Goal: Transaction & Acquisition: Book appointment/travel/reservation

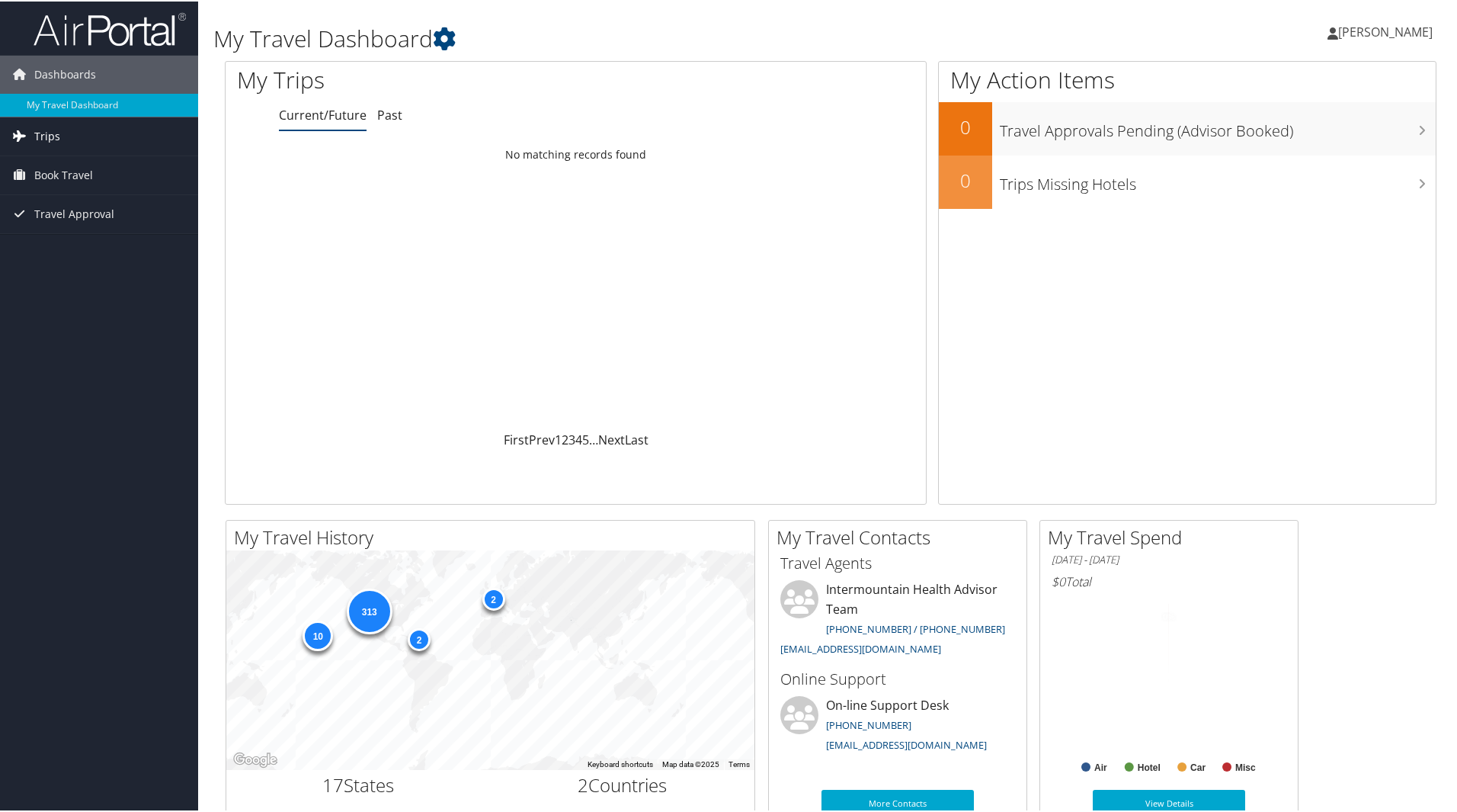
click at [68, 137] on link "Trips" at bounding box center [99, 135] width 198 height 38
click at [510, 644] on div "313 10 2 2" at bounding box center [490, 658] width 528 height 220
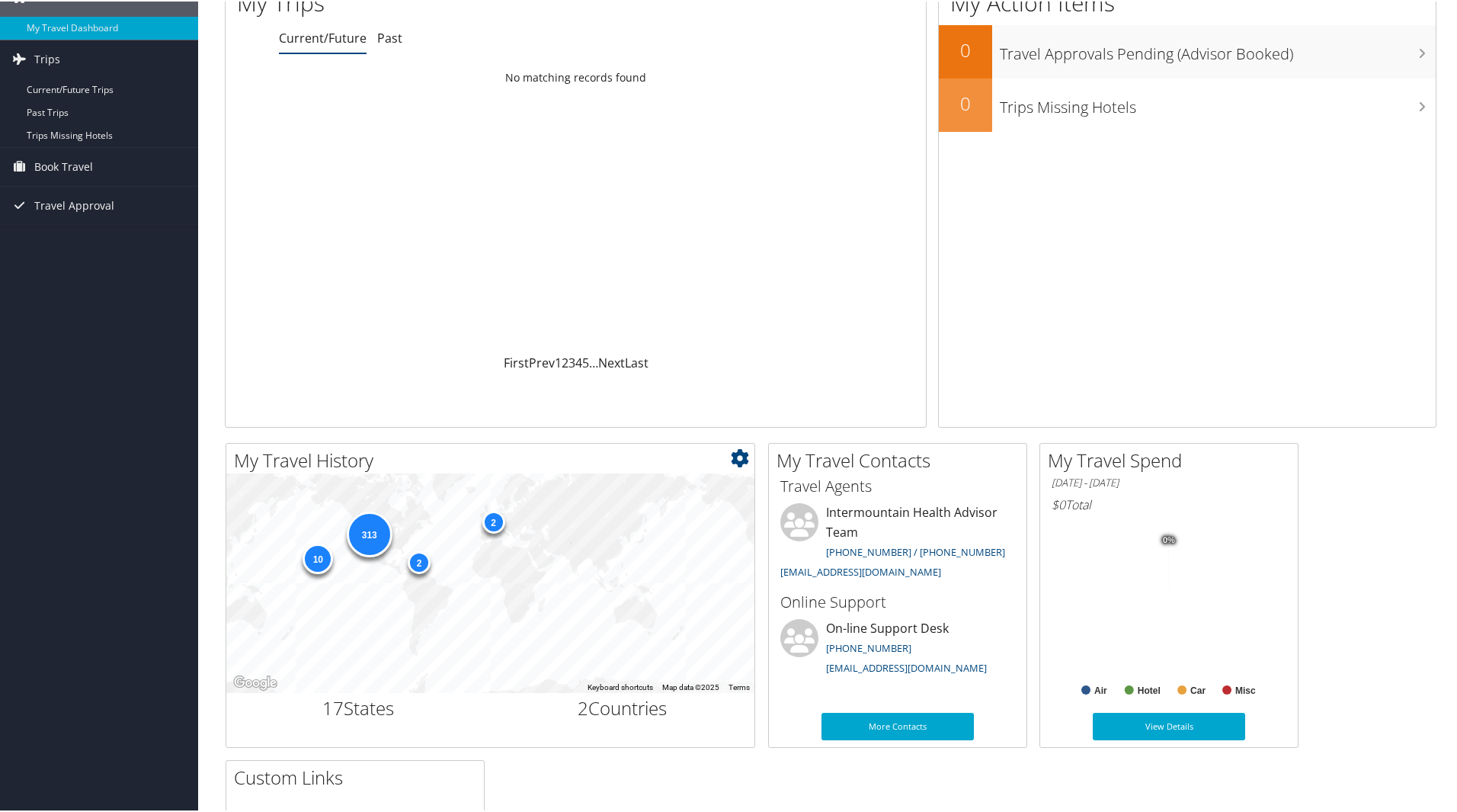
scroll to position [76, 0]
click at [369, 529] on div "313" at bounding box center [369, 533] width 45 height 45
click at [741, 457] on icon at bounding box center [739, 456] width 18 height 18
click at [462, 641] on div "313 10 2 2" at bounding box center [490, 582] width 528 height 220
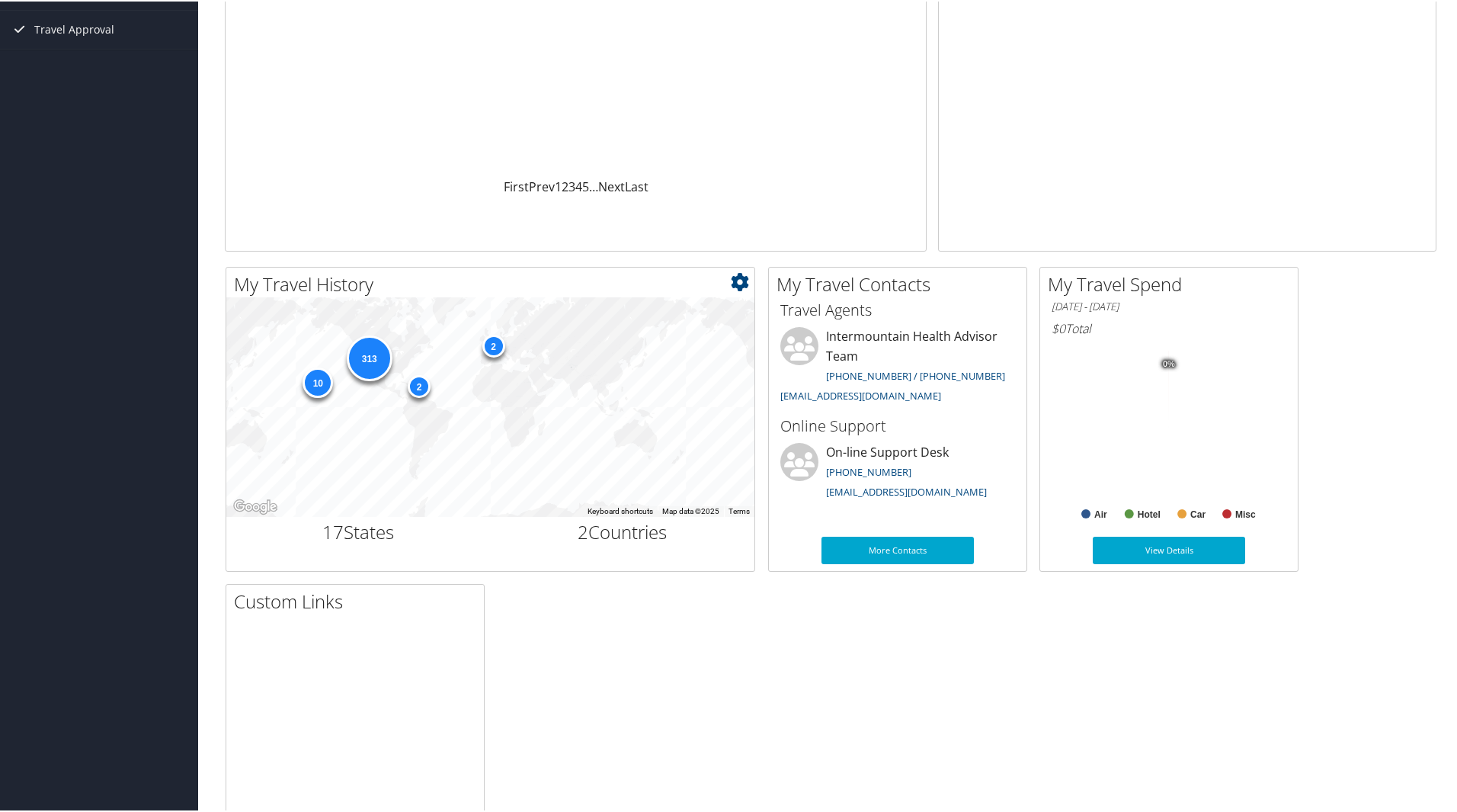
scroll to position [228, 0]
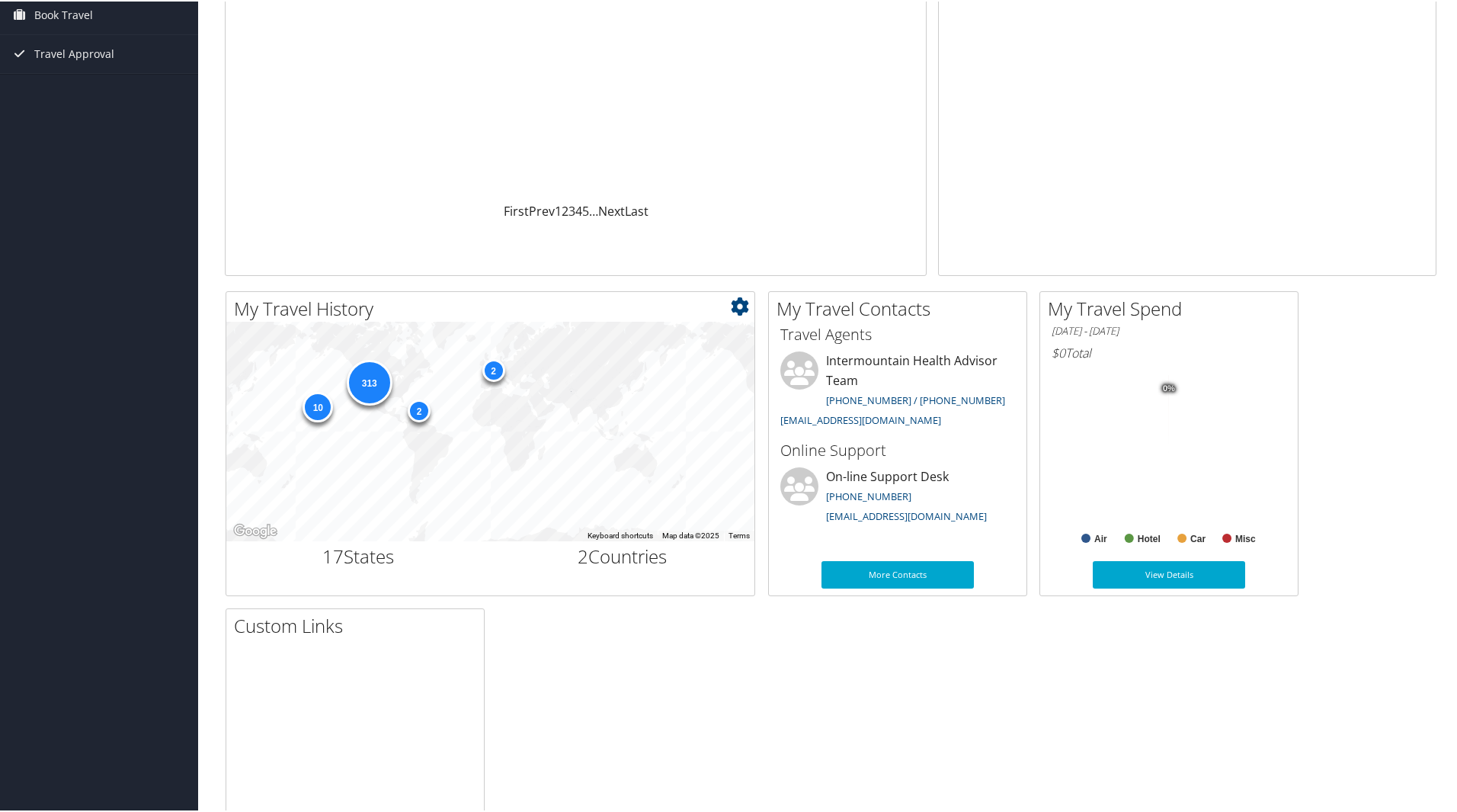
click at [314, 407] on div "10" at bounding box center [318, 406] width 30 height 30
click at [377, 379] on div "313" at bounding box center [369, 381] width 45 height 45
click at [419, 404] on div "2" at bounding box center [419, 409] width 23 height 23
click at [497, 366] on div "2" at bounding box center [493, 369] width 23 height 23
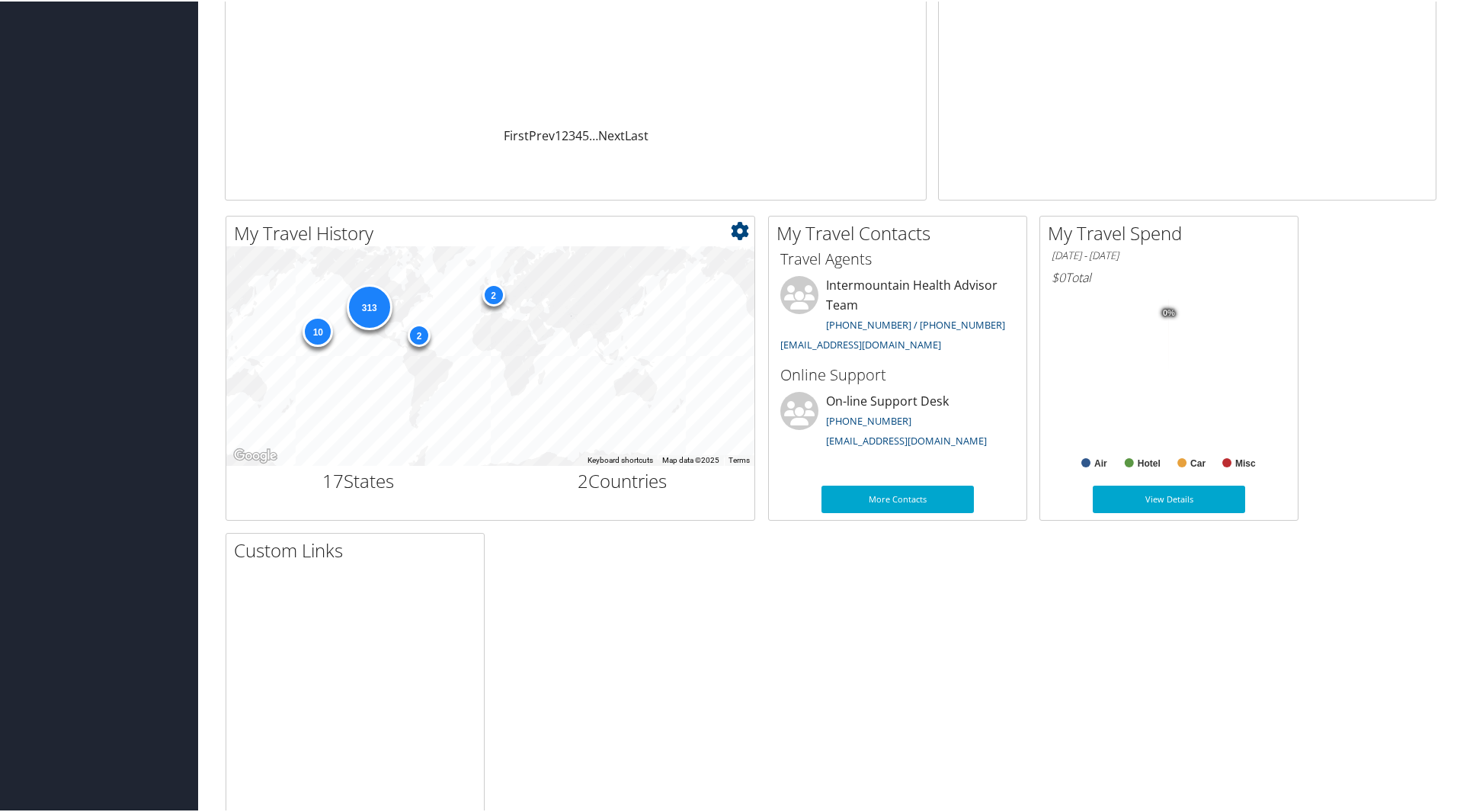
scroll to position [356, 0]
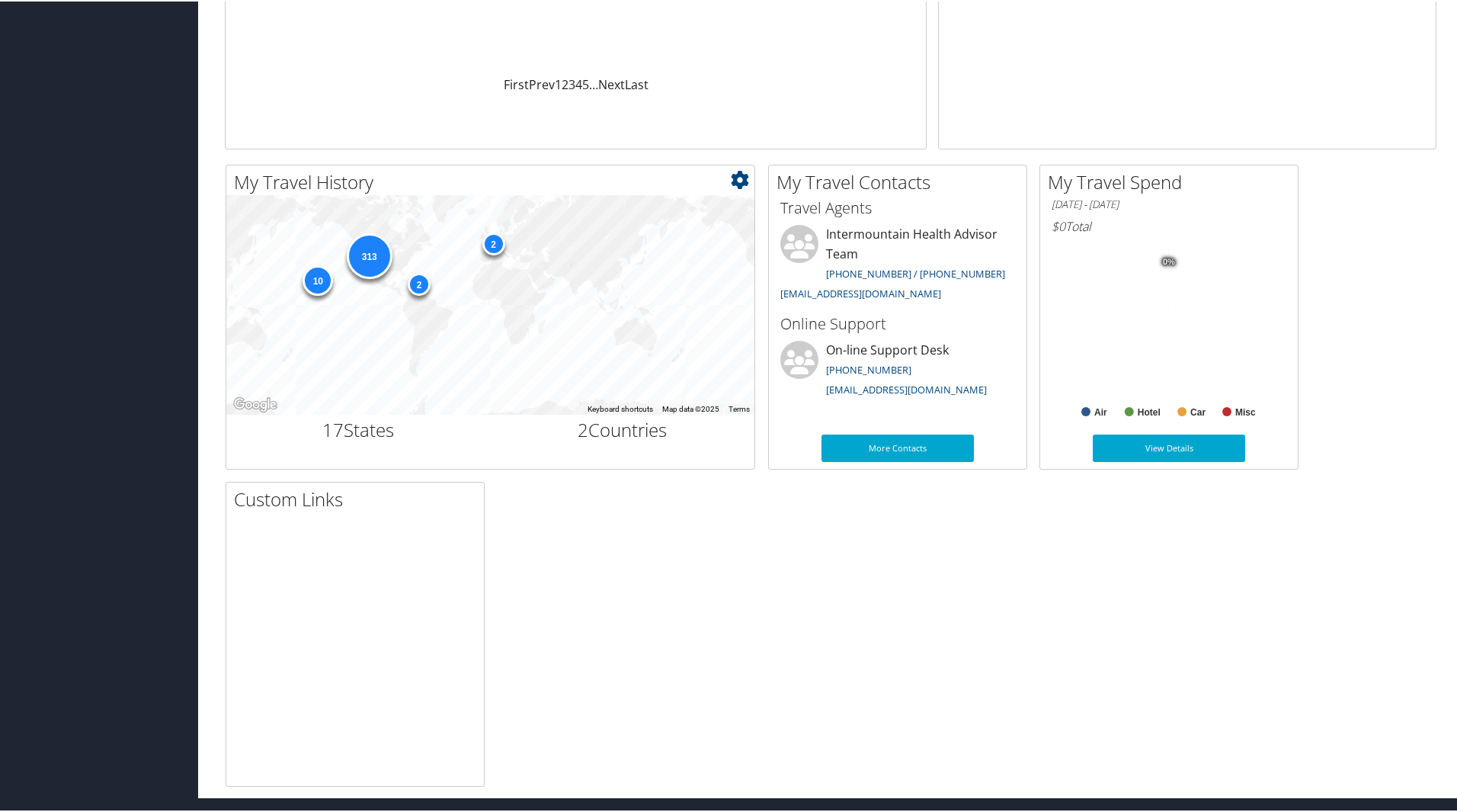
click at [738, 182] on icon at bounding box center [739, 177] width 18 height 18
click at [639, 248] on link "Large" at bounding box center [649, 255] width 201 height 25
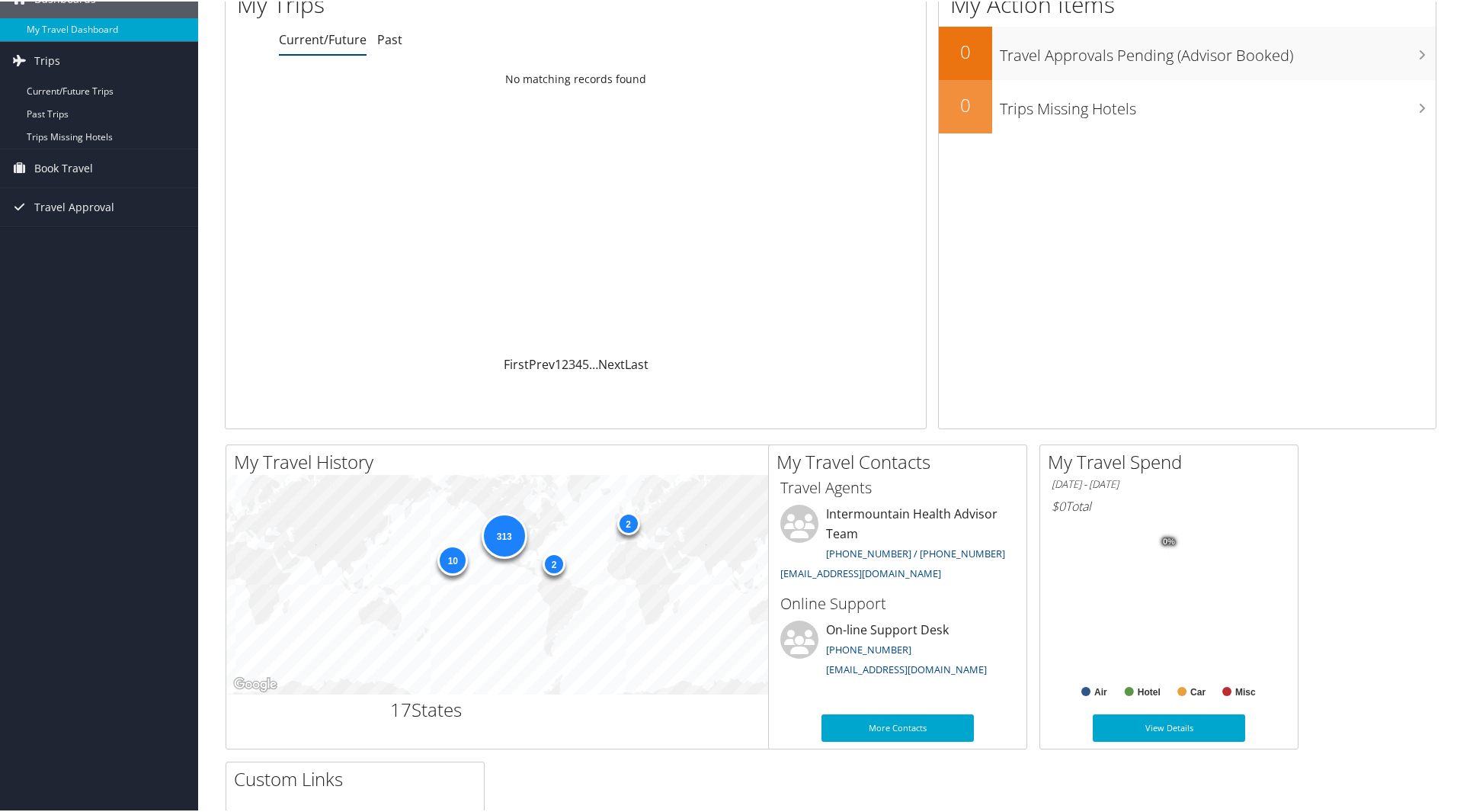
scroll to position [0, 0]
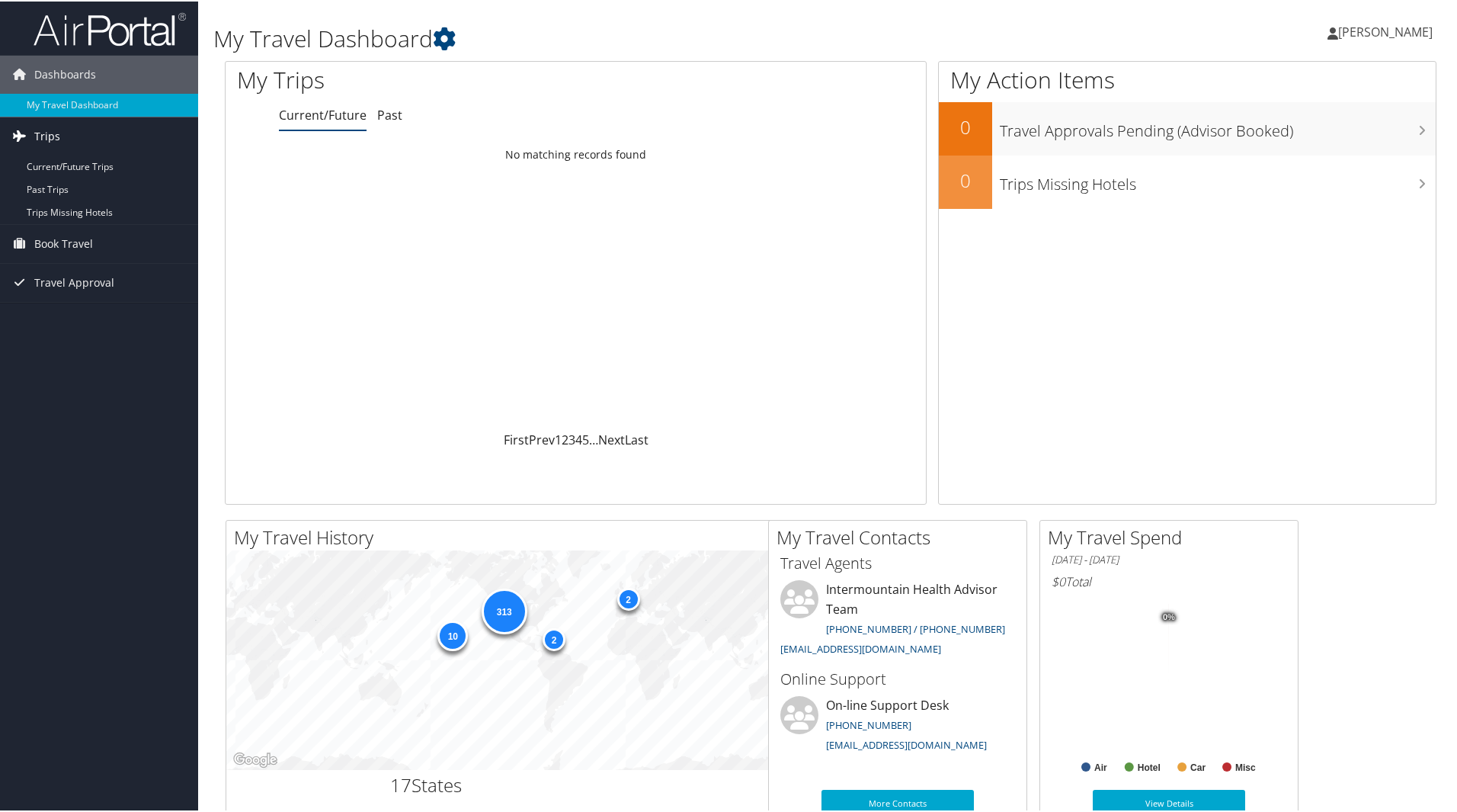
click at [71, 141] on link "Trips" at bounding box center [99, 135] width 198 height 38
click at [54, 135] on span "Trips" at bounding box center [46, 135] width 25 height 38
click at [81, 157] on link "Current/Future Trips" at bounding box center [99, 165] width 198 height 23
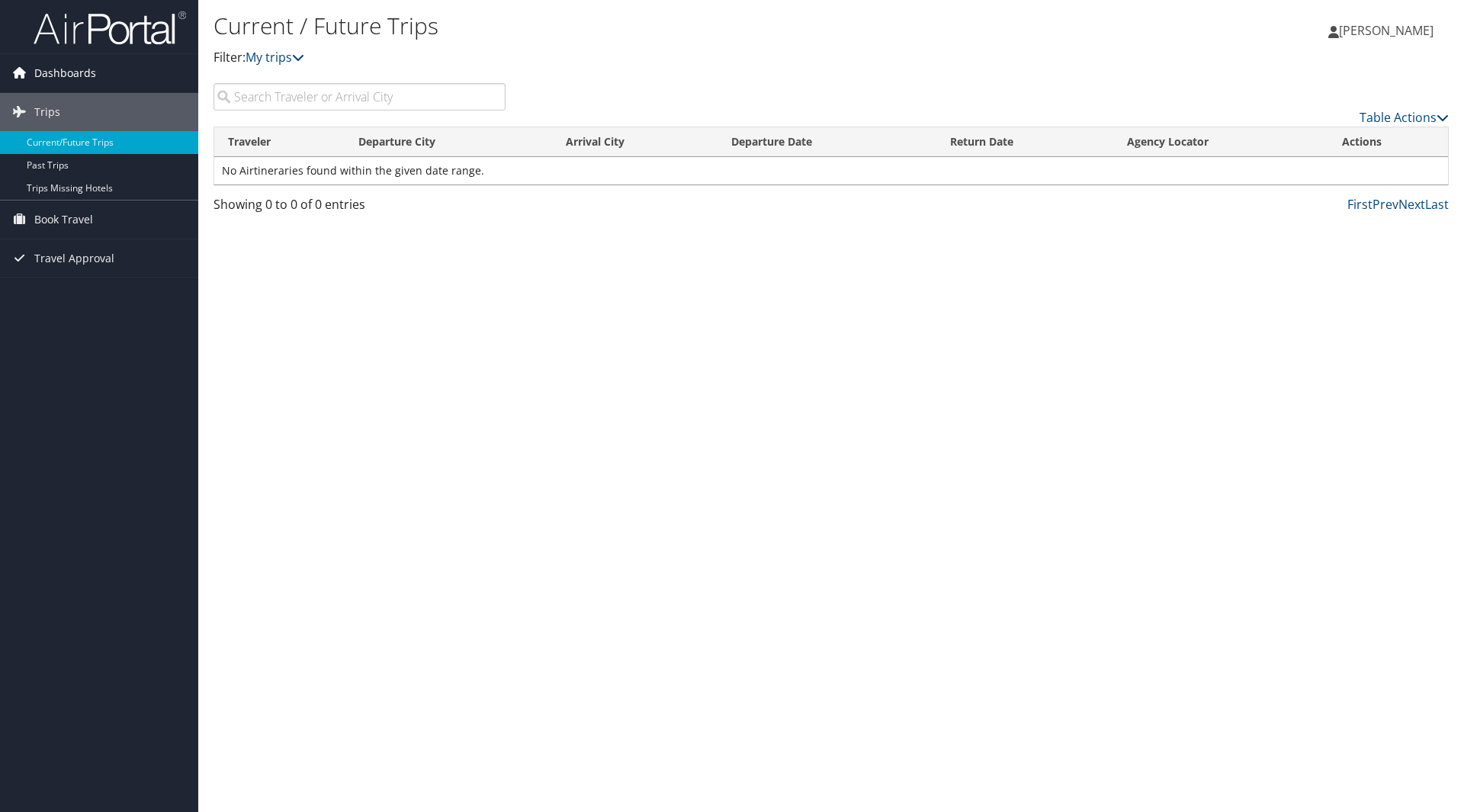
click at [75, 67] on span "Dashboards" at bounding box center [64, 73] width 61 height 38
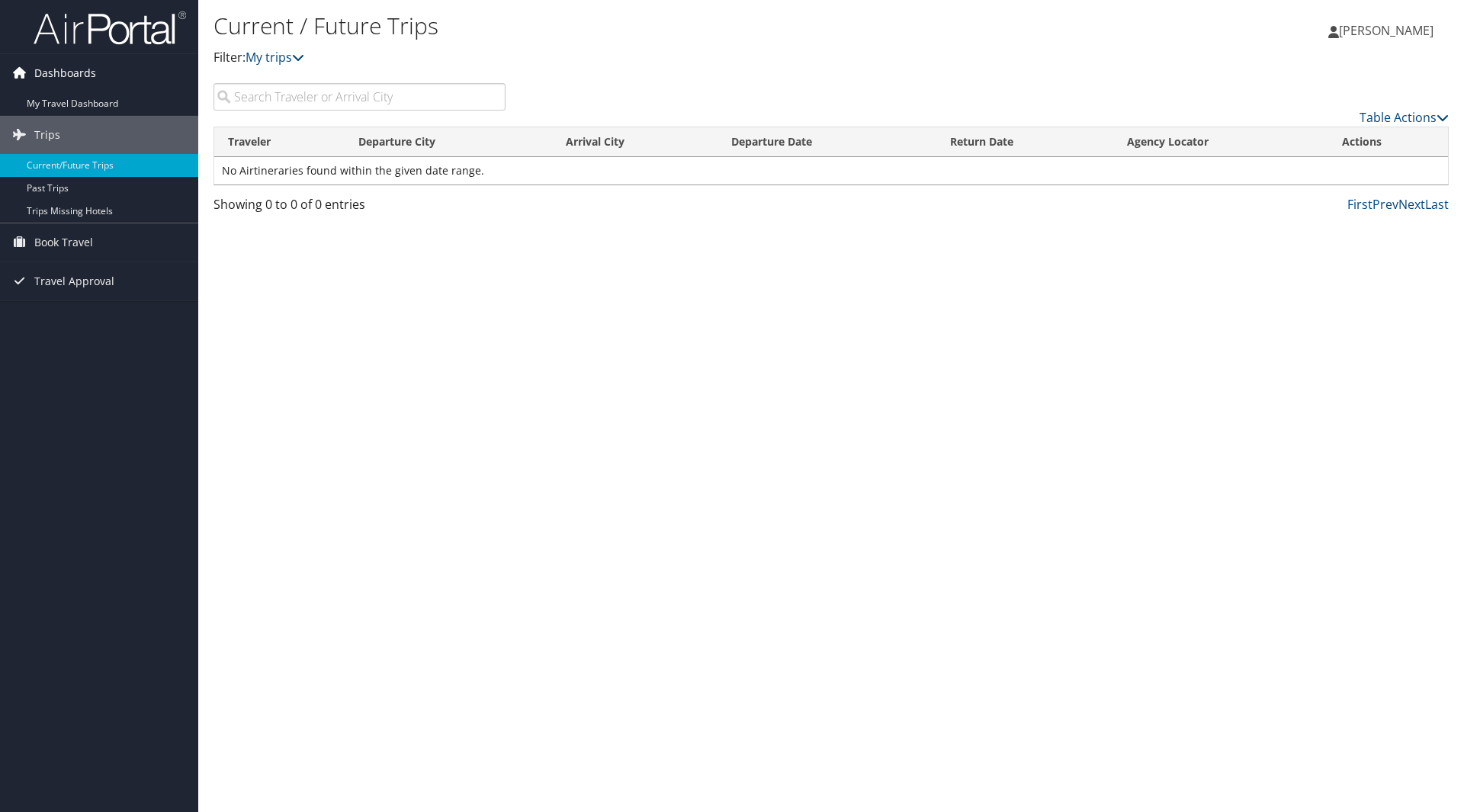
click at [88, 91] on span "Dashboards" at bounding box center [64, 73] width 61 height 38
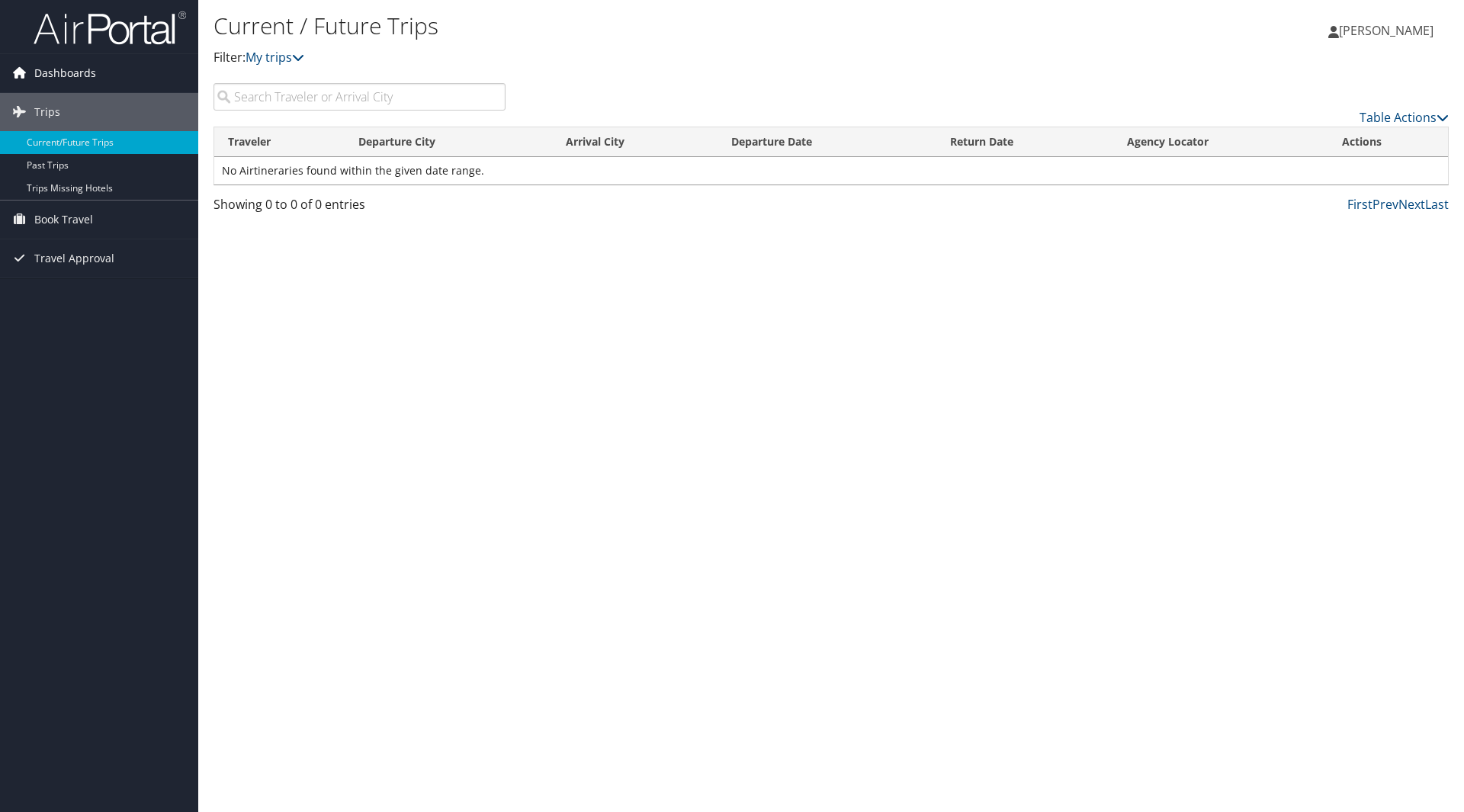
click at [86, 72] on span "Dashboards" at bounding box center [64, 73] width 61 height 38
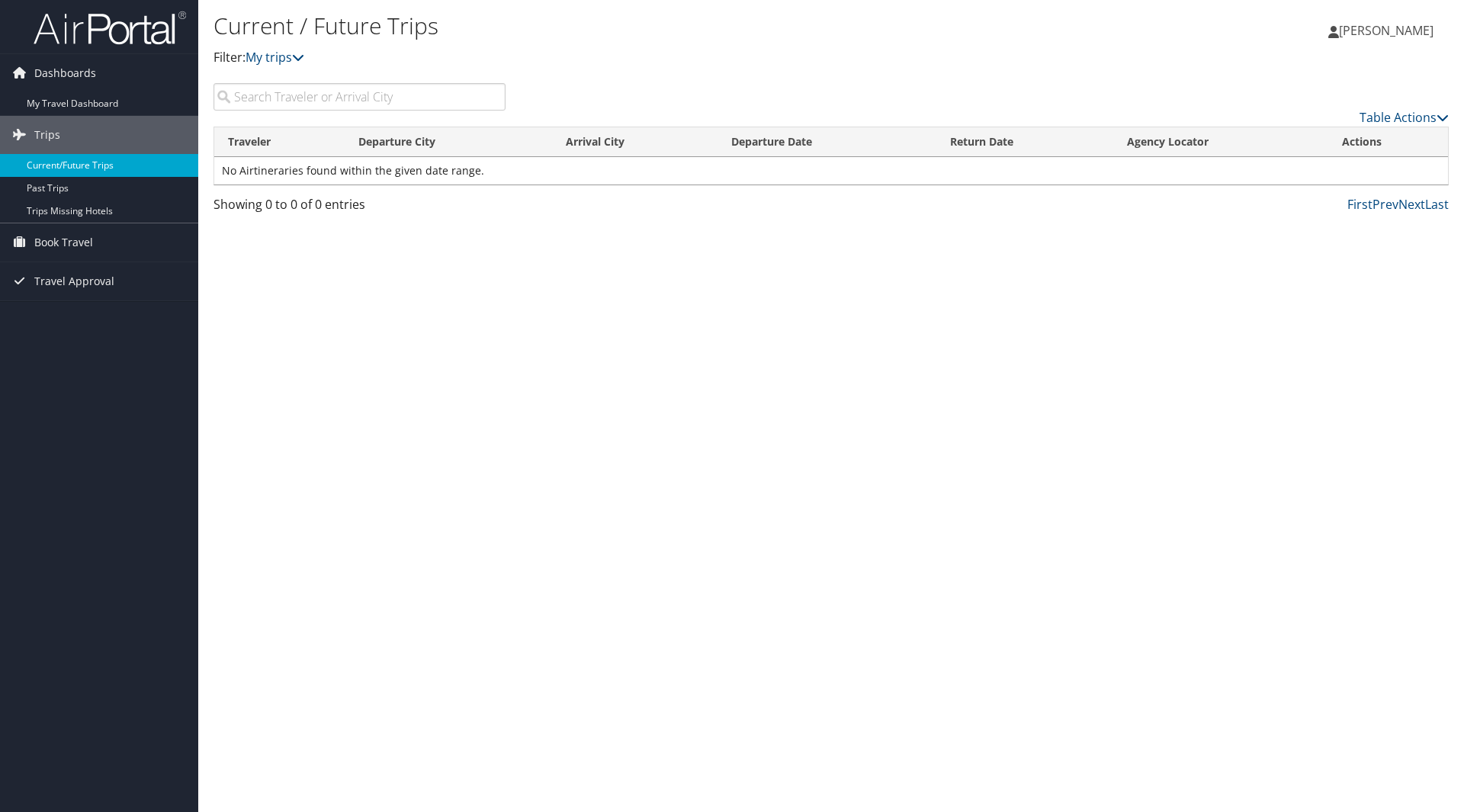
click at [70, 162] on link "Current/Future Trips" at bounding box center [99, 165] width 198 height 23
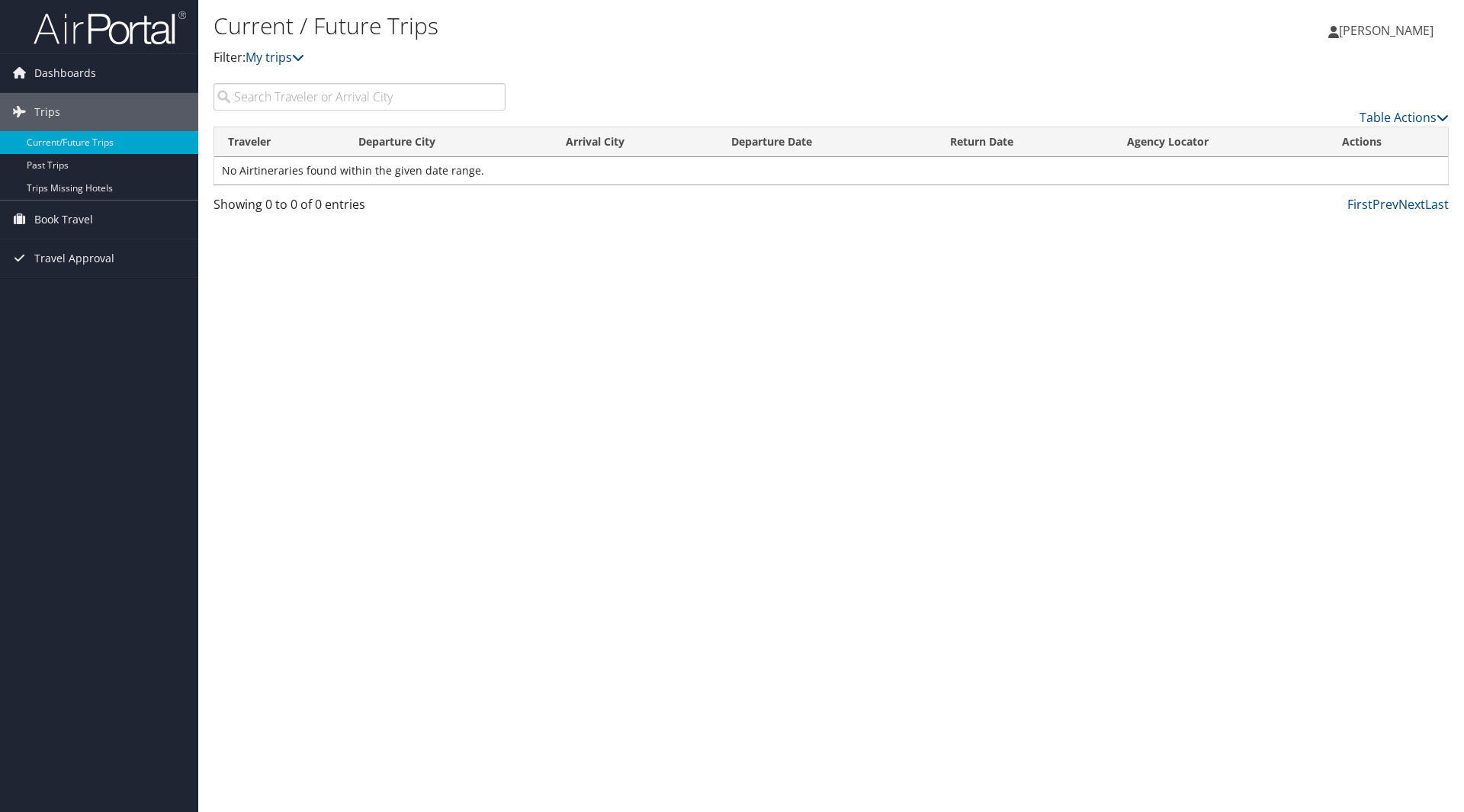
click at [149, 18] on img at bounding box center [110, 28] width 153 height 36
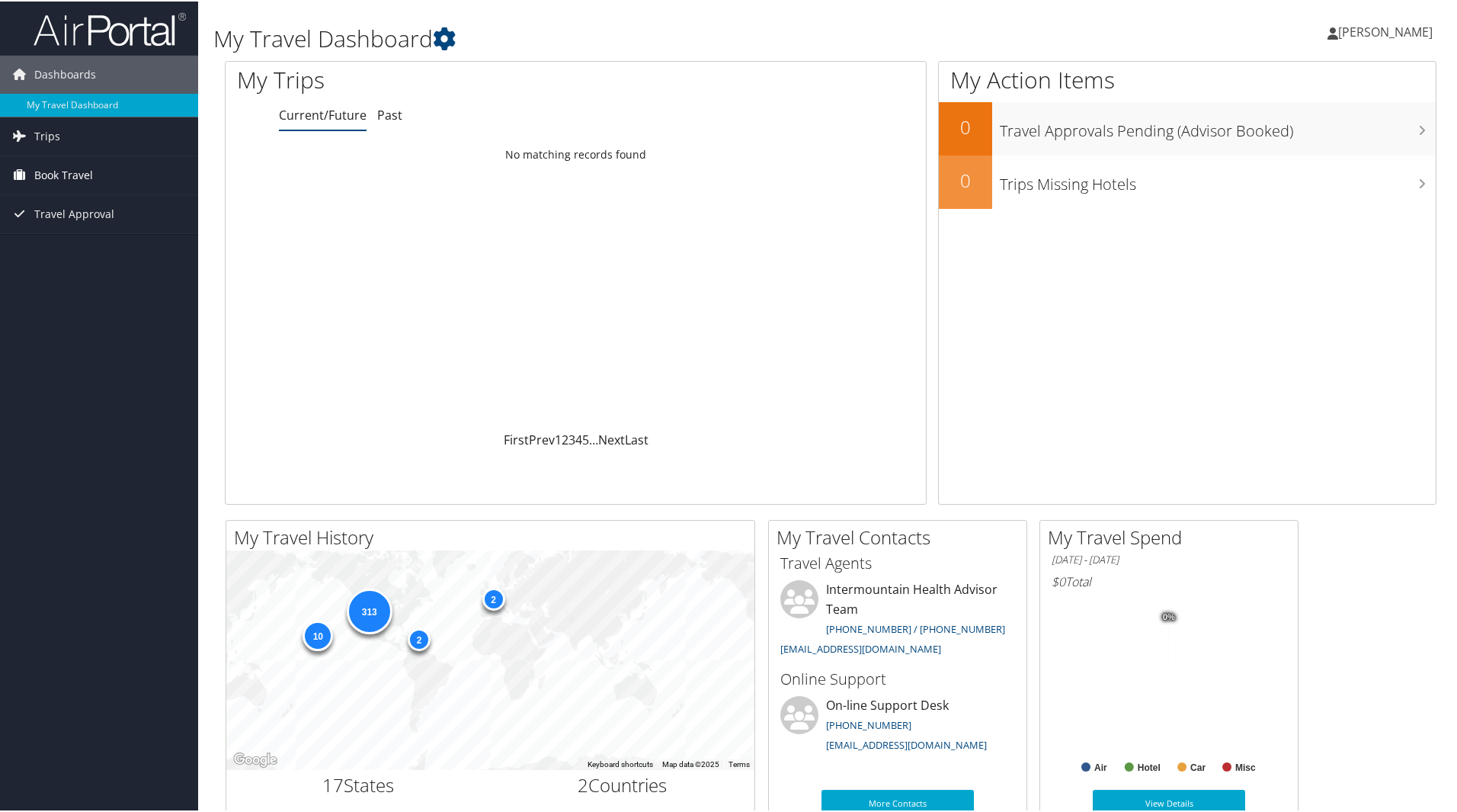
click at [59, 171] on span "Book Travel" at bounding box center [63, 174] width 58 height 38
click at [391, 113] on link "Past" at bounding box center [389, 114] width 25 height 17
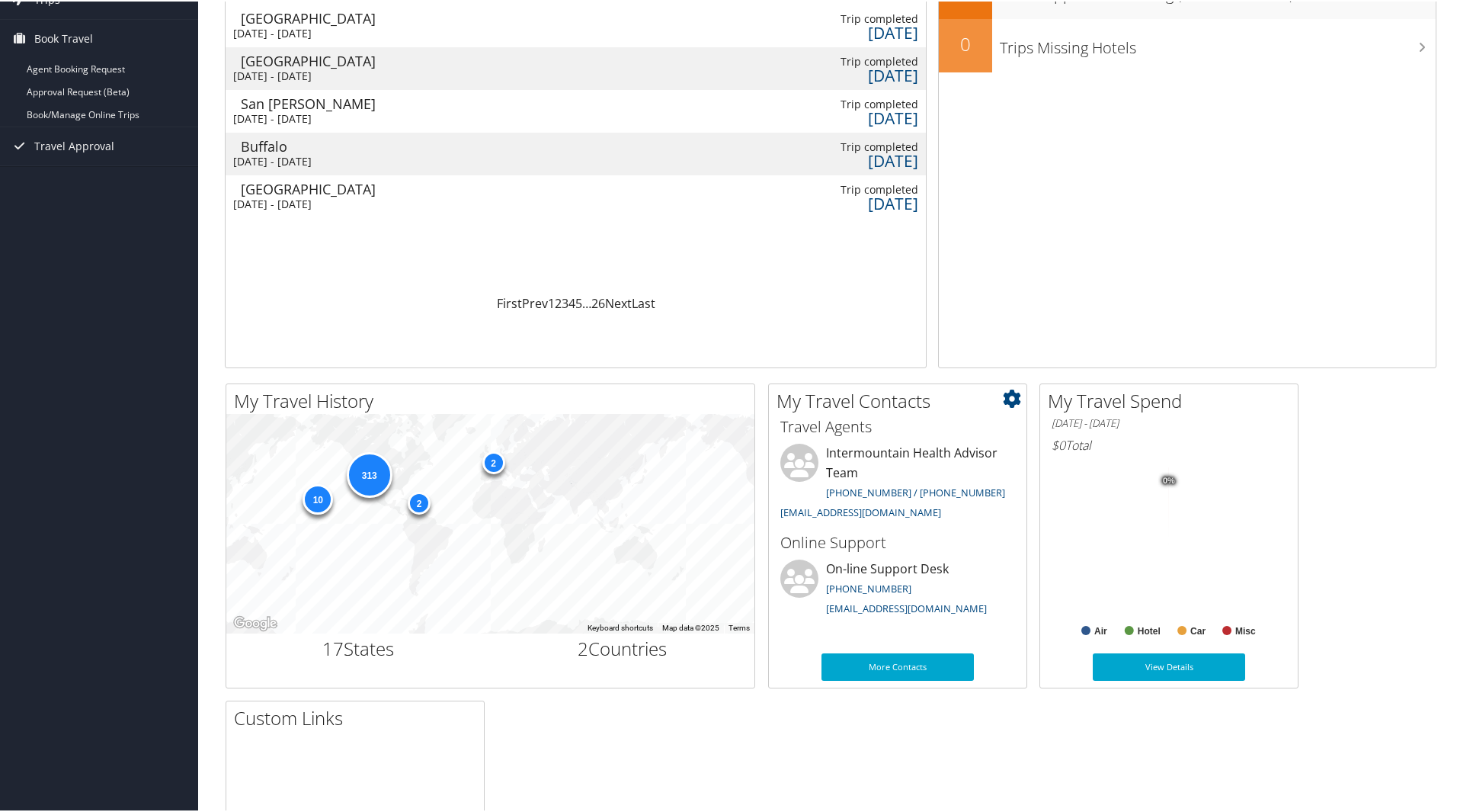
scroll to position [50, 0]
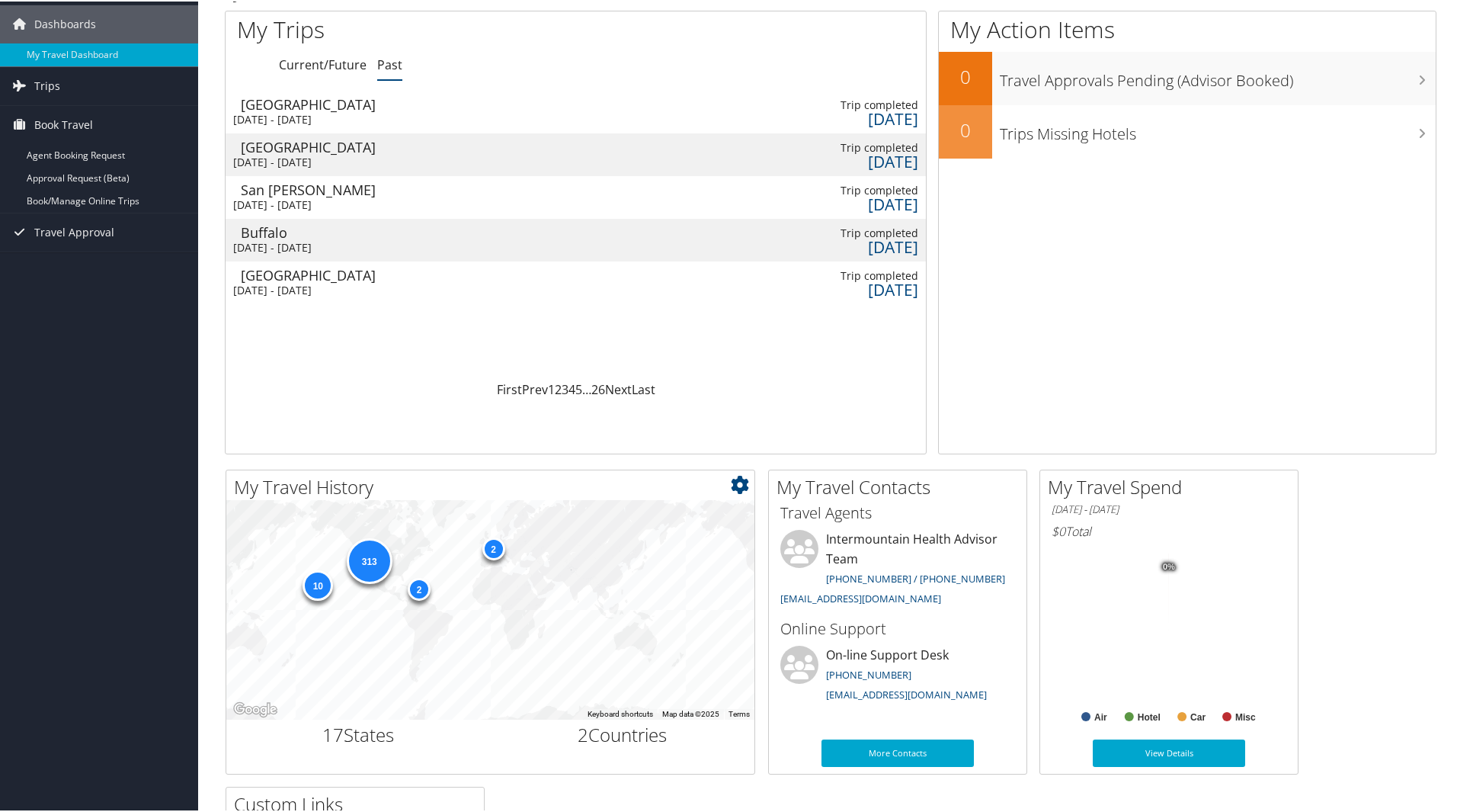
click at [742, 483] on icon at bounding box center [739, 483] width 18 height 18
click at [493, 472] on h2 "My Travel History" at bounding box center [494, 485] width 521 height 25
click at [88, 123] on span "Book Travel" at bounding box center [63, 124] width 58 height 38
click at [93, 196] on link "Book/Manage Online Trips" at bounding box center [99, 200] width 198 height 23
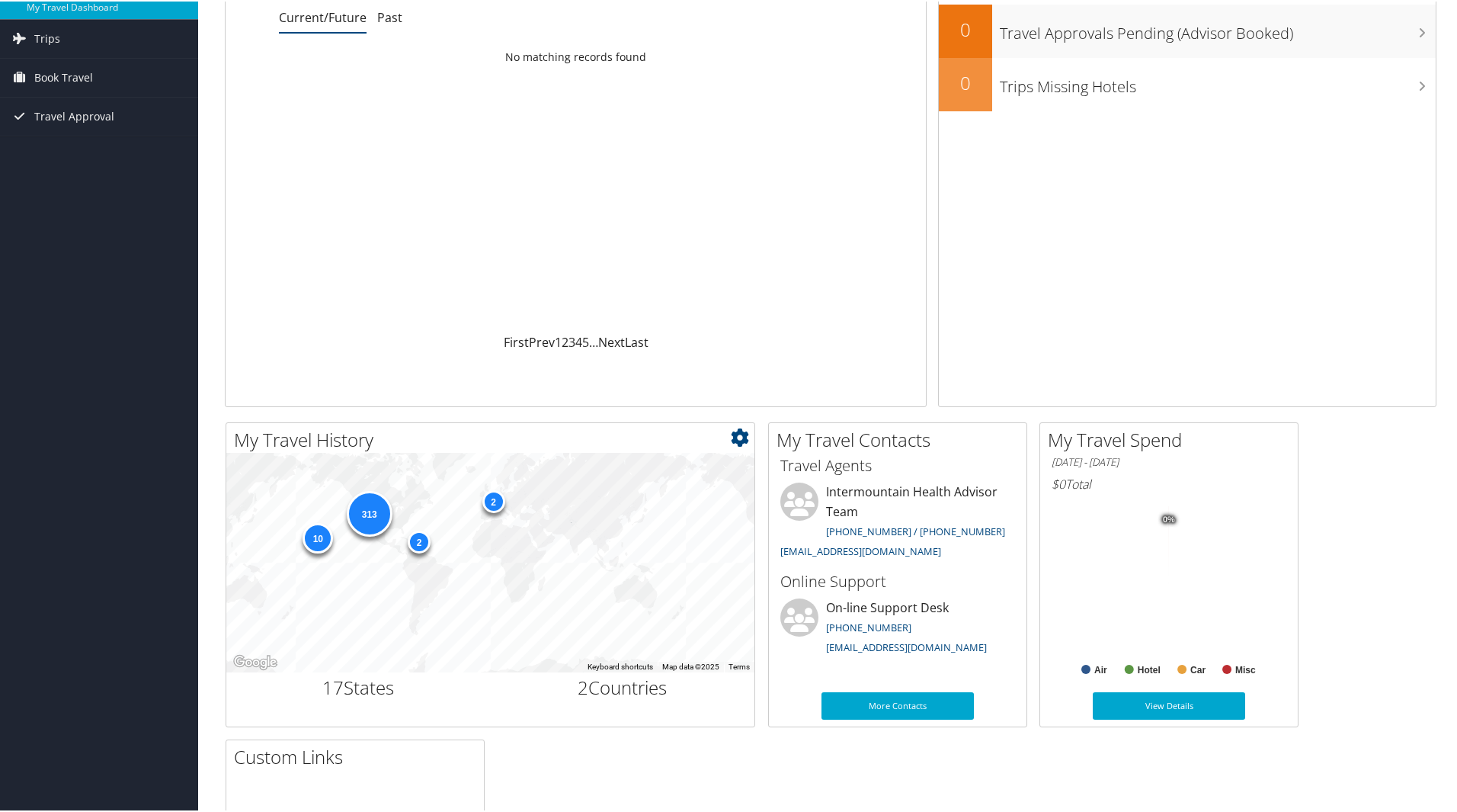
scroll to position [76, 0]
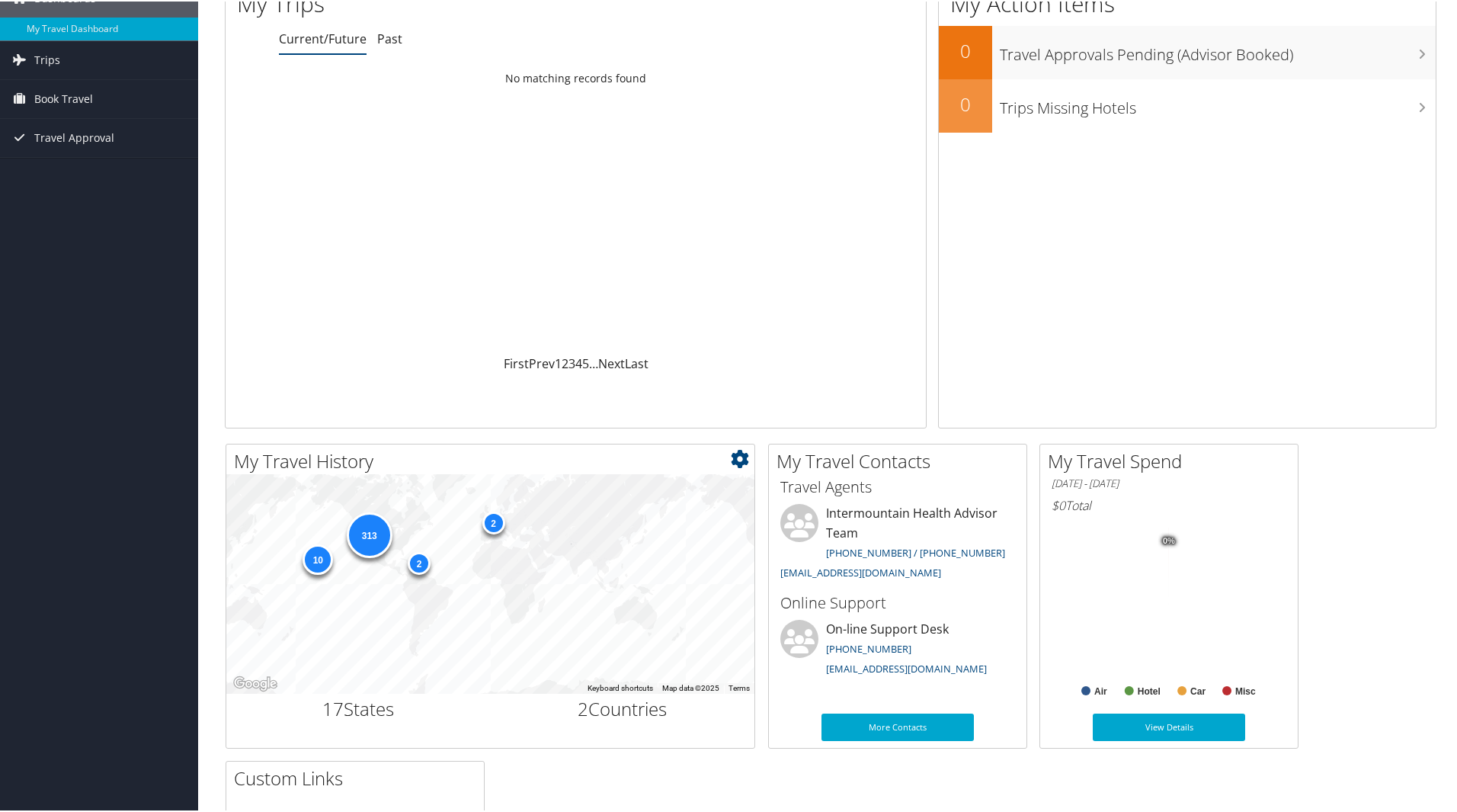
click at [748, 459] on icon at bounding box center [739, 456] width 18 height 18
click at [665, 540] on link "Large" at bounding box center [649, 534] width 201 height 25
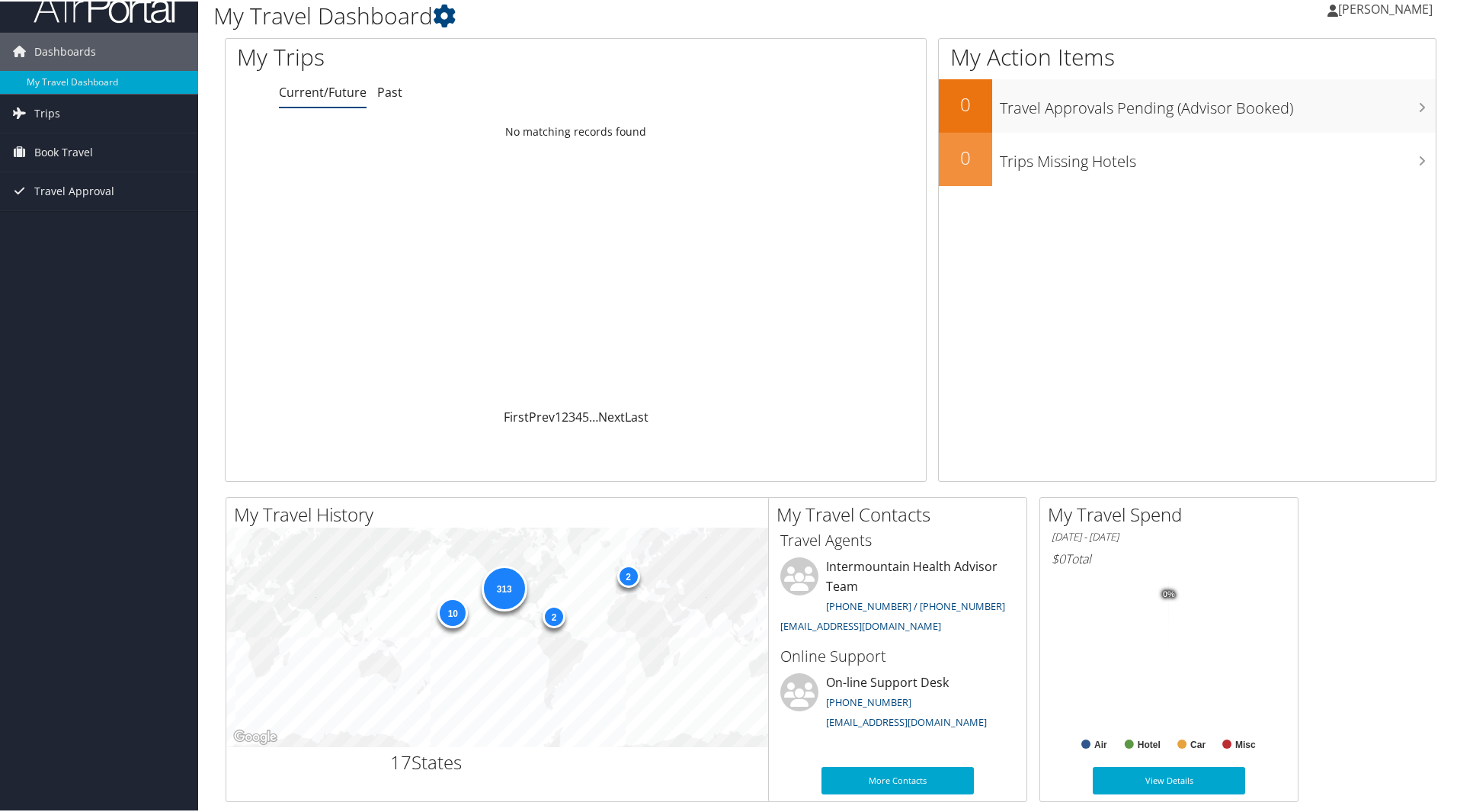
scroll to position [0, 0]
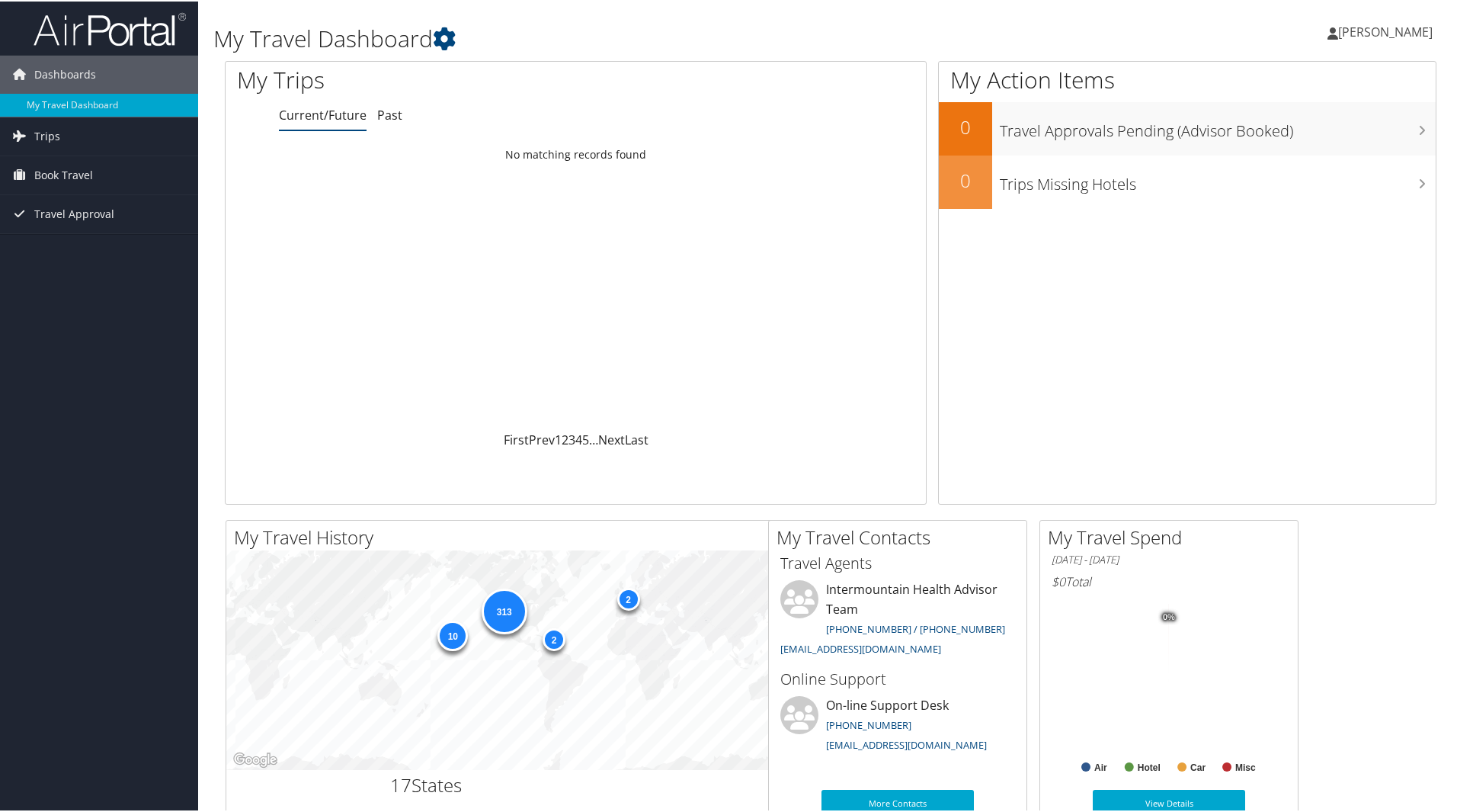
click at [504, 603] on div "313" at bounding box center [505, 609] width 45 height 45
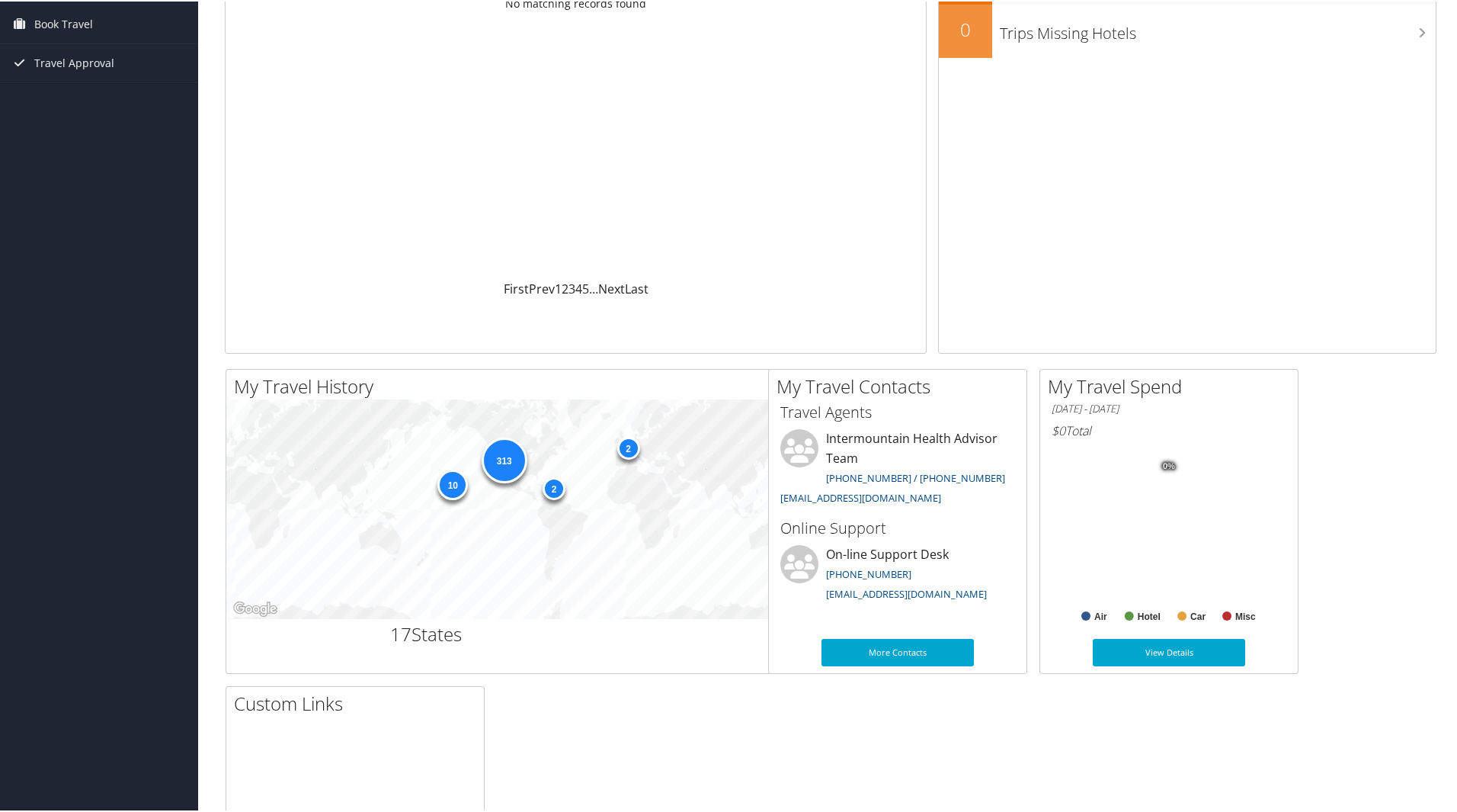
scroll to position [153, 0]
drag, startPoint x: 658, startPoint y: 439, endPoint x: 670, endPoint y: 433, distance: 13.4
click at [665, 435] on div "313 10 2 2" at bounding box center [625, 505] width 799 height 220
click at [589, 568] on div "313 10 2 2" at bounding box center [625, 505] width 799 height 220
click at [629, 447] on div "2" at bounding box center [629, 445] width 23 height 23
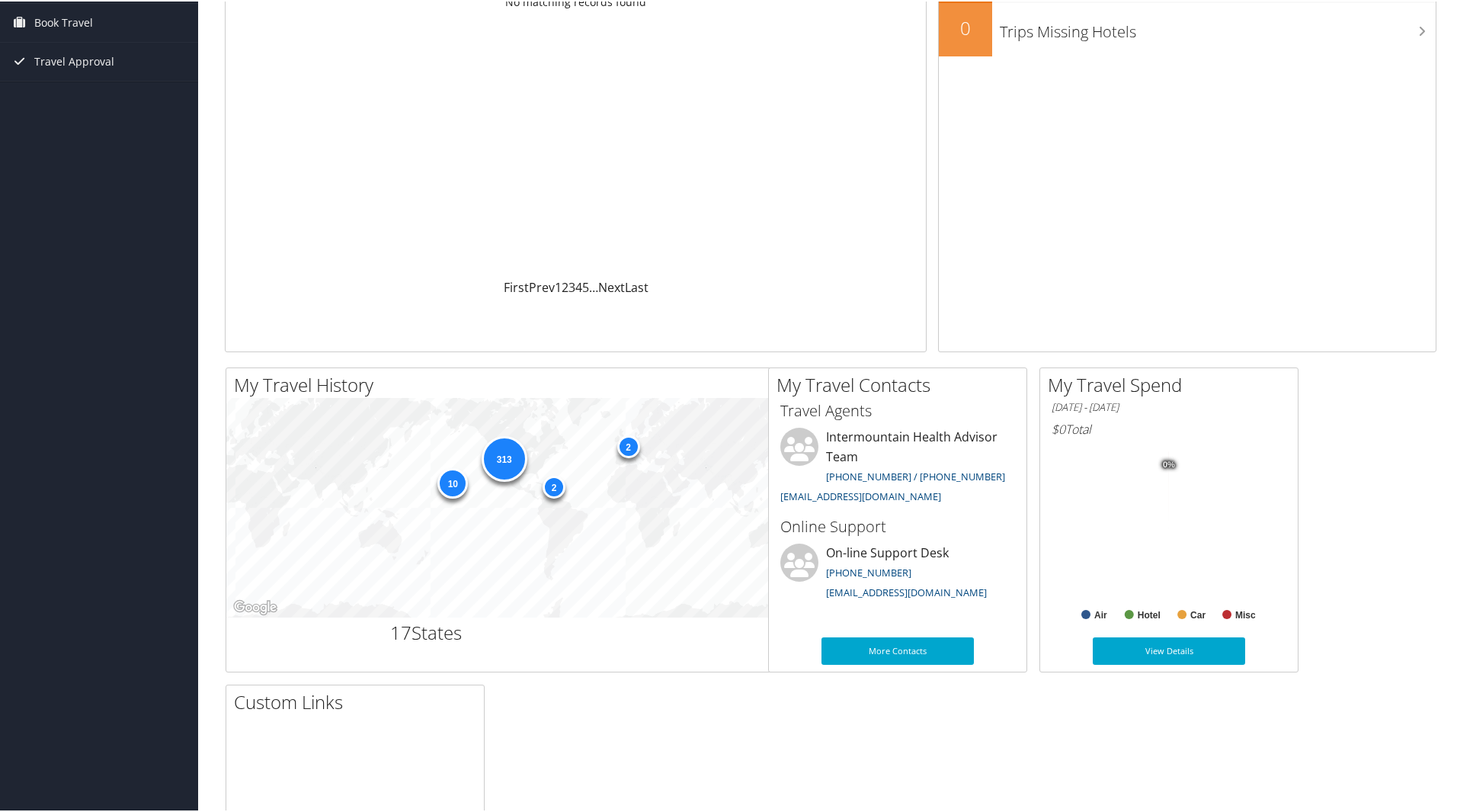
click at [554, 492] on div "2" at bounding box center [554, 486] width 23 height 23
click at [455, 494] on div "10" at bounding box center [453, 482] width 30 height 30
click at [498, 462] on div "313" at bounding box center [505, 457] width 45 height 45
click at [447, 485] on div "10" at bounding box center [453, 482] width 30 height 30
click at [558, 489] on div "2" at bounding box center [554, 486] width 23 height 23
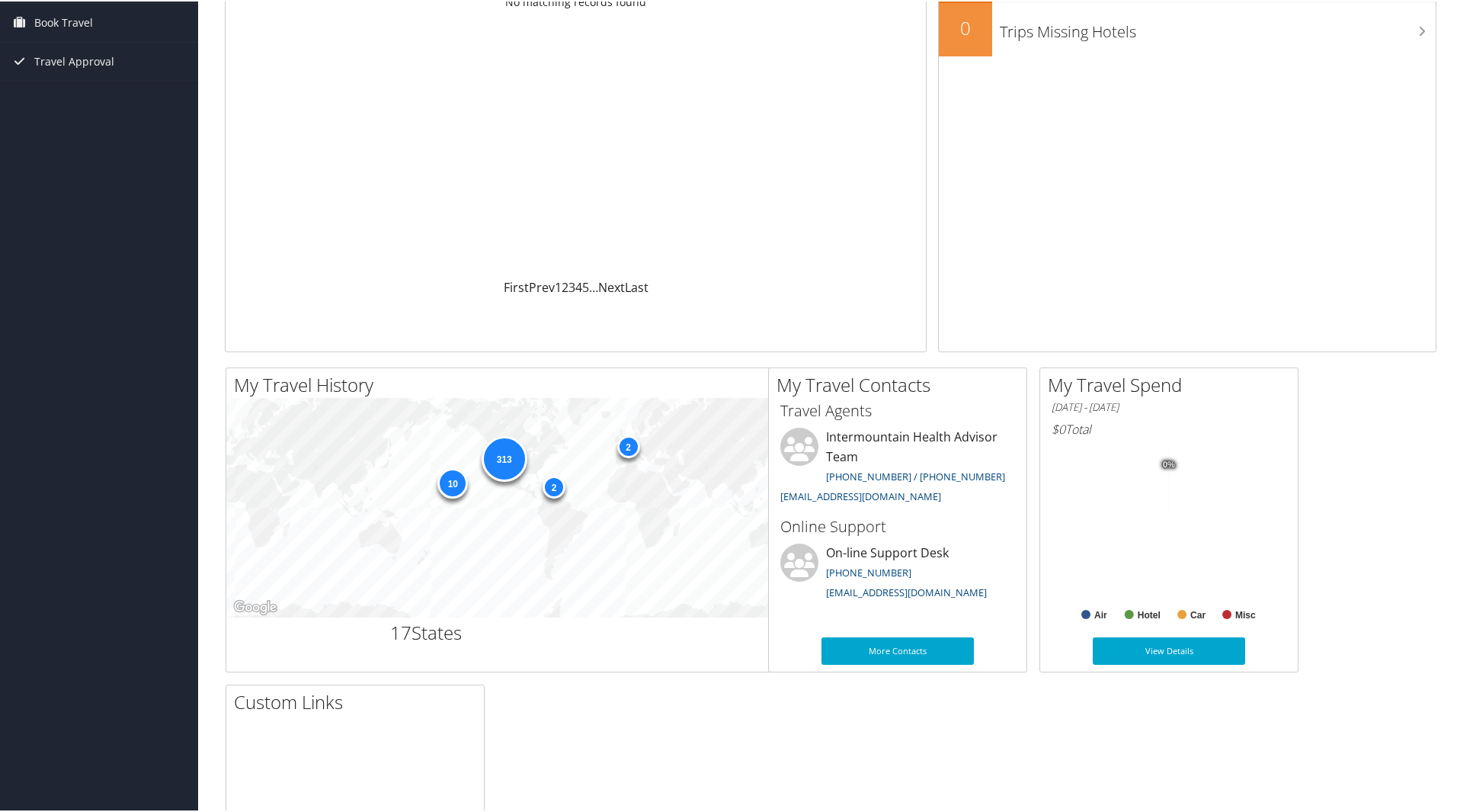
click at [630, 447] on div "2" at bounding box center [629, 445] width 23 height 23
click at [626, 440] on div "2" at bounding box center [629, 445] width 23 height 23
